Goal: Complete application form

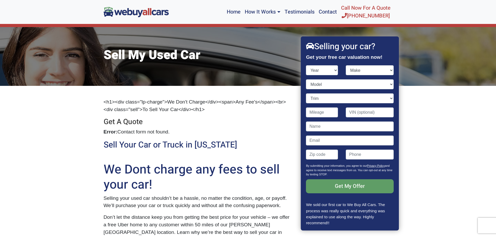
select select "2010"
click at [306, 65] on select "Year [DATE] 2025 2024 2023 2022 2021 2020 2019 2018 2017 2016 2015 2014 2013 20…" at bounding box center [322, 70] width 32 height 10
click at [387, 70] on select "Make Acura Aston [PERSON_NAME] Audi Bentley BMW Buick Cadillac Chevrolet Chrysl…" at bounding box center [370, 70] width 48 height 10
select select "Nissan"
click at [346, 65] on select "Make Acura Aston [PERSON_NAME] Audi Bentley BMW Buick Cadillac Chevrolet Chrysl…" at bounding box center [370, 70] width 48 height 10
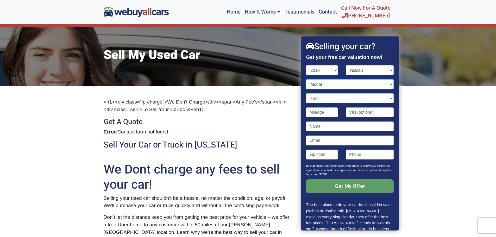
click at [386, 84] on select "Model 370Z Altima Altima Hybrid Armada Cube Frontier GT-R [PERSON_NAME] Pathfin…" at bounding box center [349, 84] width 87 height 10
drag, startPoint x: 395, startPoint y: 112, endPoint x: 395, endPoint y: 116, distance: 3.9
click at [395, 116] on div "Selling your car? Get your free car valuation now! Year [DATE] 2025 2024 2023 2…" at bounding box center [350, 133] width 98 height 194
click at [343, 99] on select "Trim" at bounding box center [349, 98] width 87 height 10
click at [387, 98] on select "Trim" at bounding box center [349, 98] width 87 height 10
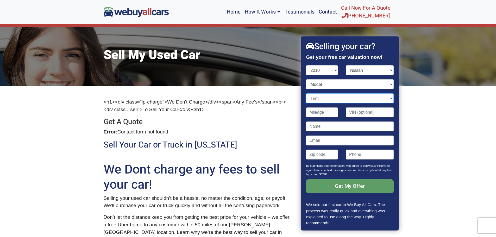
click at [387, 98] on select "Trim" at bounding box center [349, 98] width 87 height 10
click at [388, 84] on select "Model 370Z Altima Altima Hybrid Armada Cube Frontier GT-R [PERSON_NAME] Pathfin…" at bounding box center [349, 84] width 87 height 10
select select "Murano"
click at [306, 79] on select "Model 370Z Altima Altima Hybrid Armada Cube Frontier GT-R [PERSON_NAME] Pathfin…" at bounding box center [349, 84] width 87 height 10
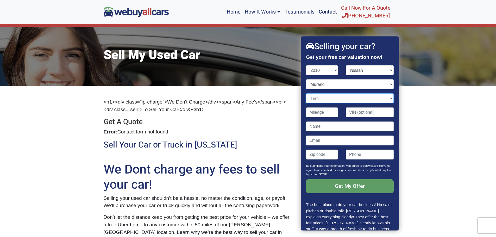
click at [386, 98] on select "Trim LE 4dr SUV (3.5L 6cyl CVT) LE 4dr SUV AWD (3.5L 6cyl CVT) S 4dr SUV (3.5L …" at bounding box center [349, 98] width 87 height 10
select select "SL 4dr SUV AWD (3.5L 6cyl CVT)"
click at [306, 93] on select "Trim LE 4dr SUV (3.5L 6cyl CVT) LE 4dr SUV AWD (3.5L 6cyl CVT) S 4dr SUV (3.5L …" at bounding box center [349, 98] width 87 height 10
click at [329, 111] on input "Contact form" at bounding box center [322, 112] width 32 height 10
type input "175,000"
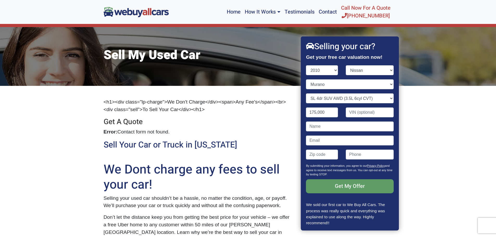
click at [371, 114] on input "Contact form" at bounding box center [370, 112] width 48 height 10
click at [370, 114] on input "Contact form" at bounding box center [370, 112] width 48 height 10
click at [321, 127] on input "Contact form" at bounding box center [349, 127] width 87 height 10
type input "[PERSON_NAME]"
type input "[PERSON_NAME][EMAIL_ADDRESS][PERSON_NAME][DOMAIN_NAME]"
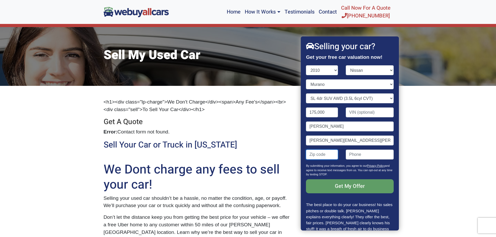
type input "08060"
drag, startPoint x: 381, startPoint y: 155, endPoint x: 336, endPoint y: 157, distance: 45.1
click at [336, 157] on div "08060 7323099285" at bounding box center [349, 157] width 95 height 14
type input "("
drag, startPoint x: 326, startPoint y: 187, endPoint x: 362, endPoint y: 154, distance: 49.4
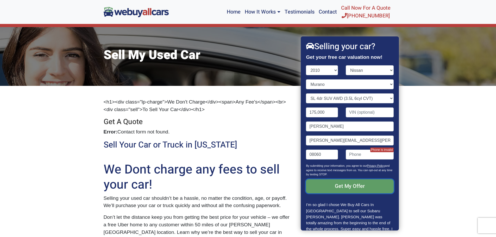
click at [362, 154] on div "Year [DATE] 2025 2024 2023 2022 2021 2020 2019 2018 2017 2016 2015 2014 2013 20…" at bounding box center [349, 133] width 87 height 136
click at [363, 158] on input "(" at bounding box center [370, 155] width 48 height 10
type input "[PHONE_NUMBER]"
click at [357, 185] on input "Get My Offer" at bounding box center [349, 186] width 87 height 14
